Goal: Feedback & Contribution: Leave review/rating

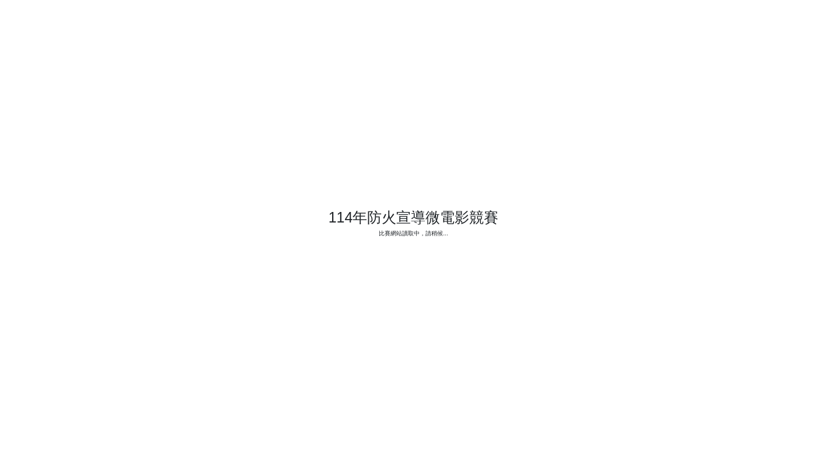
click at [0, 122] on html "114年防火宣導微電影競賽 比賽網站讀取中，請稍候..." at bounding box center [413, 226] width 827 height 452
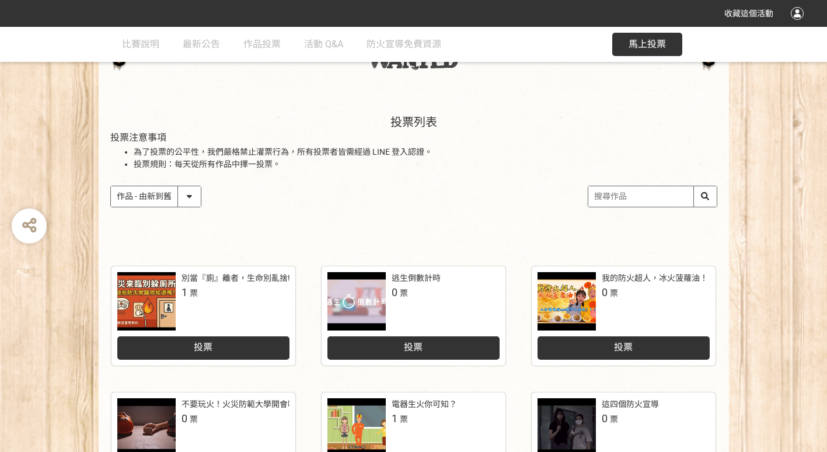
scroll to position [175, 0]
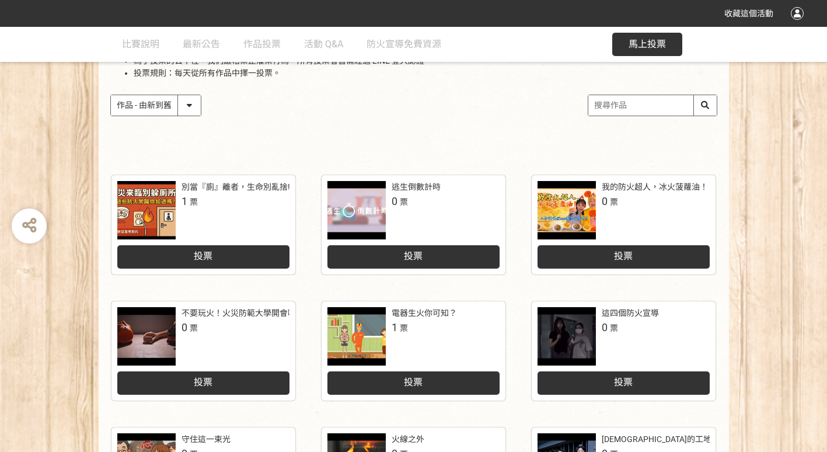
click at [286, 141] on div "投票列表 投票注意事項 為了投票的公平性，我們嚴格禁止灌票行為，所有投票者皆需經過 LINE 登入認證。 投票規則：每天從所有作品中擇一投票。 作品 - 由新…" at bounding box center [414, 82] width 630 height 162
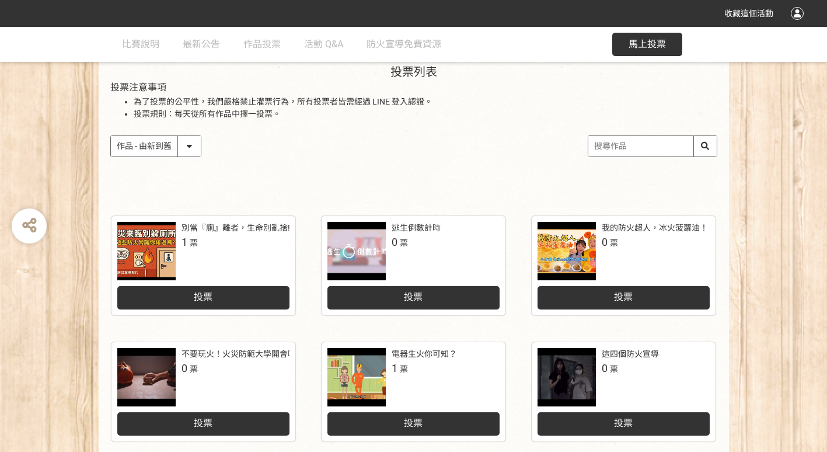
scroll to position [0, 0]
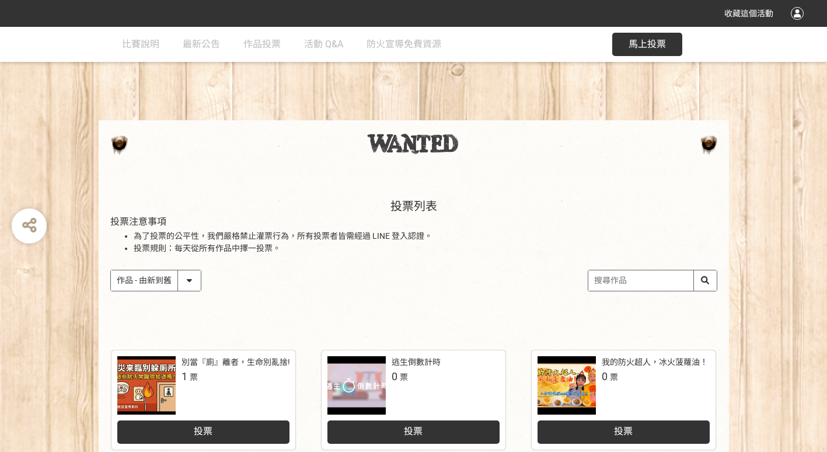
click at [245, 169] on div at bounding box center [414, 147] width 630 height 55
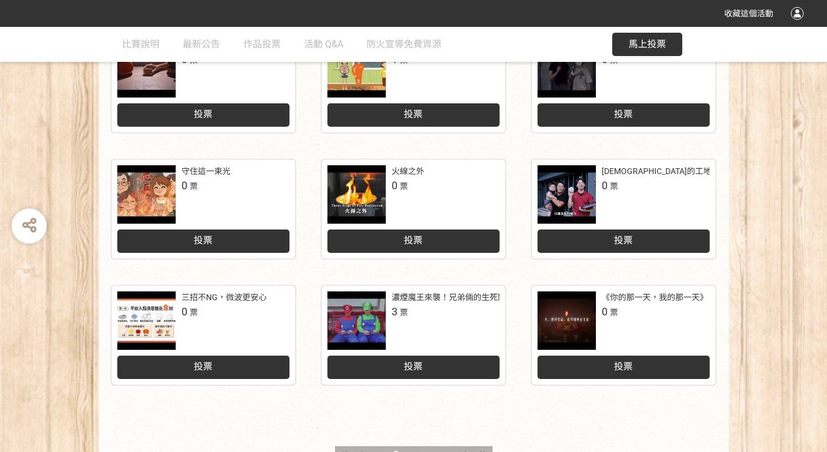
scroll to position [525, 0]
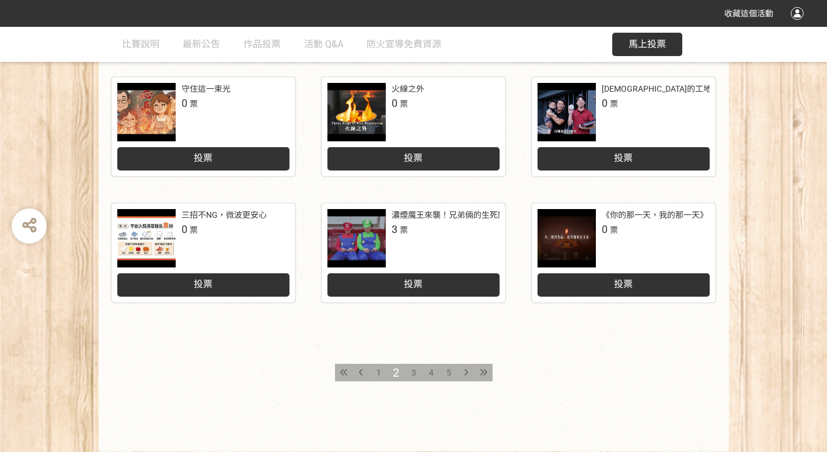
click at [390, 267] on div "投票" at bounding box center [413, 281] width 172 height 29
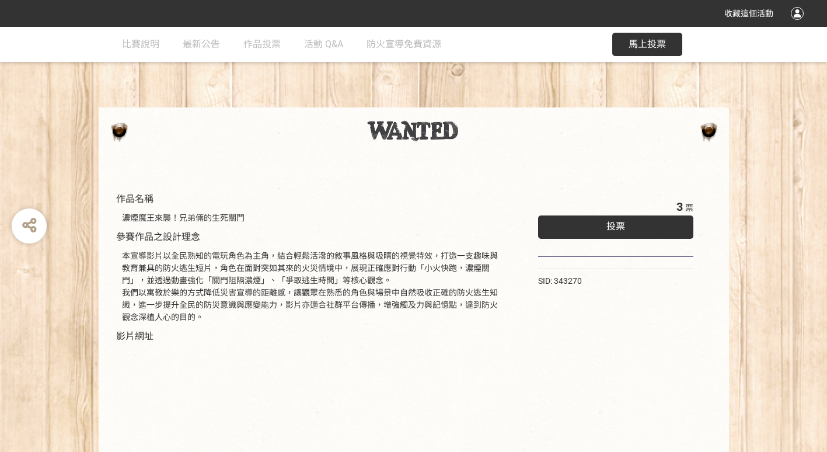
scroll to position [11, 0]
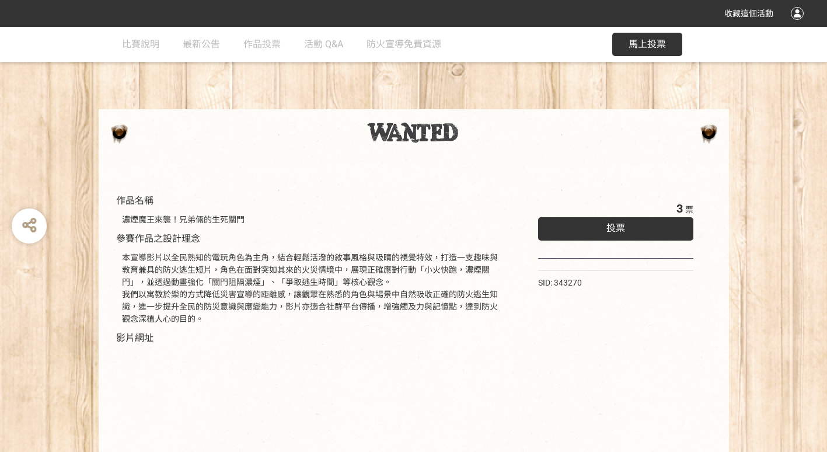
click at [610, 226] on span "投票" at bounding box center [615, 227] width 19 height 11
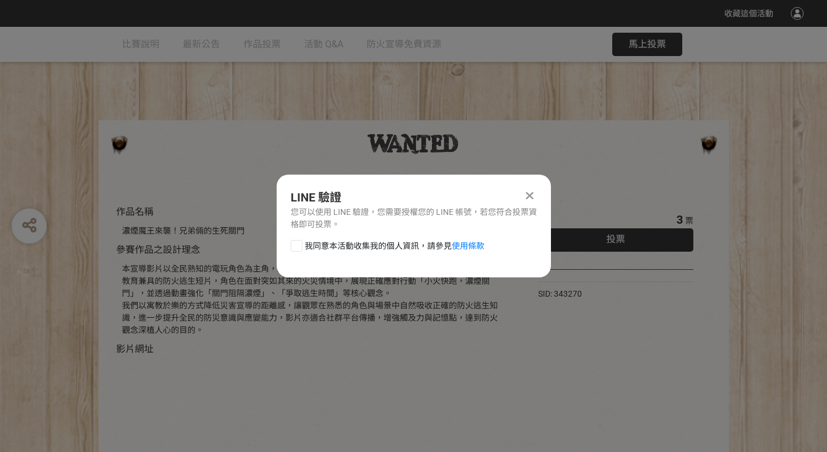
click at [297, 245] on div at bounding box center [297, 246] width 12 height 12
checkbox input "true"
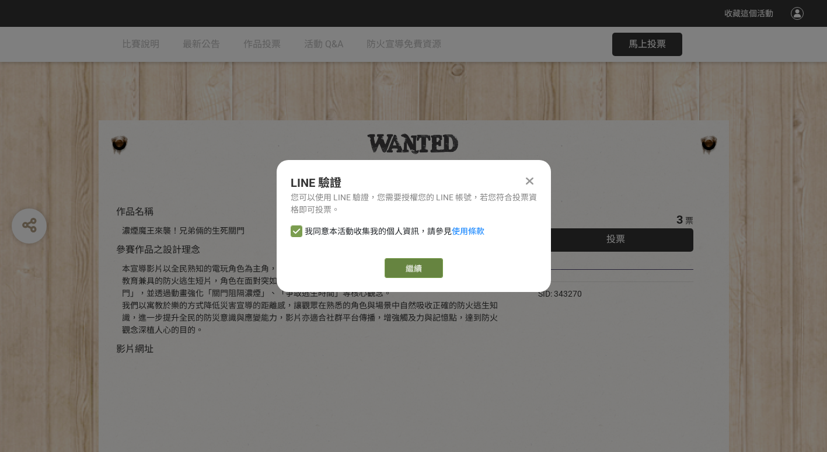
click at [427, 267] on link "繼續" at bounding box center [414, 268] width 58 height 20
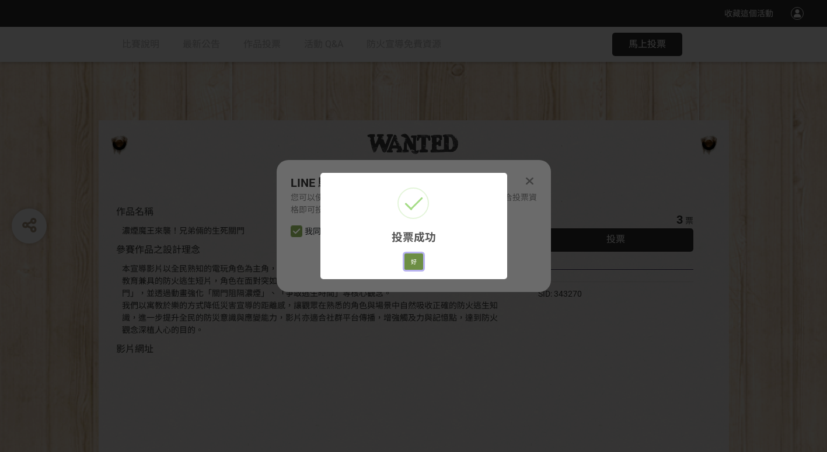
click at [420, 263] on button "好" at bounding box center [413, 261] width 19 height 16
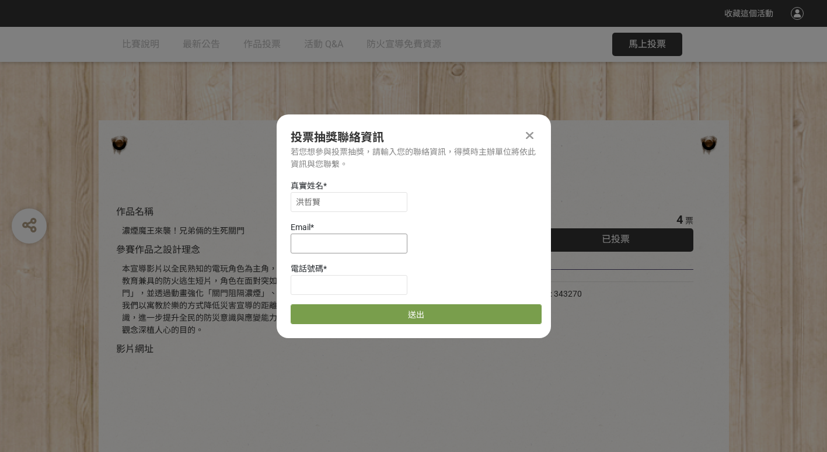
drag, startPoint x: 354, startPoint y: 236, endPoint x: 387, endPoint y: 233, distance: 32.8
click at [354, 236] on input at bounding box center [349, 243] width 117 height 20
type input "[EMAIL_ADDRESS][DOMAIN_NAME]"
click at [339, 281] on input at bounding box center [349, 285] width 117 height 20
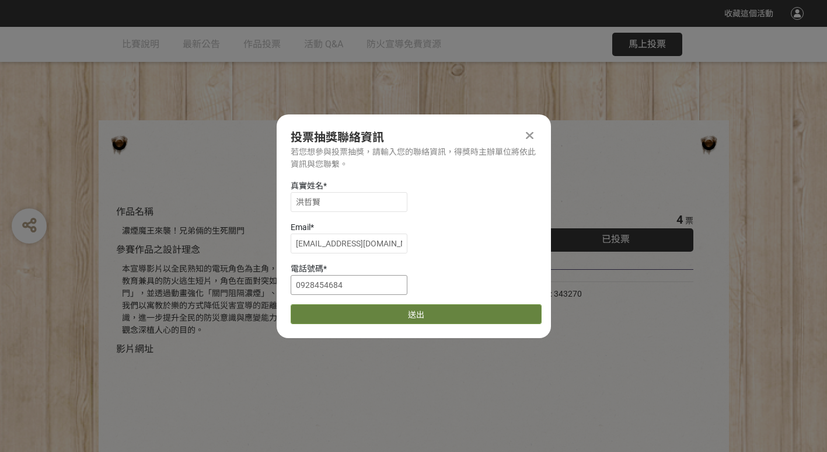
type input "0928454684"
click at [406, 317] on button "送出" at bounding box center [416, 314] width 251 height 20
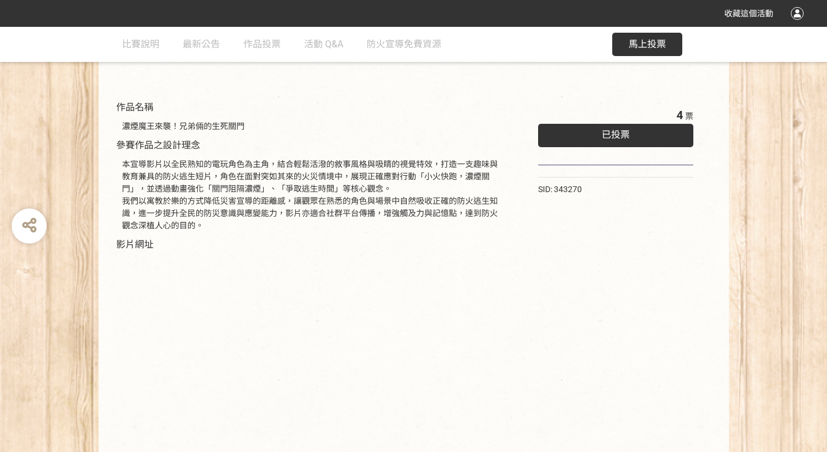
scroll to position [186, 0]
